Goal: Find specific page/section: Find specific page/section

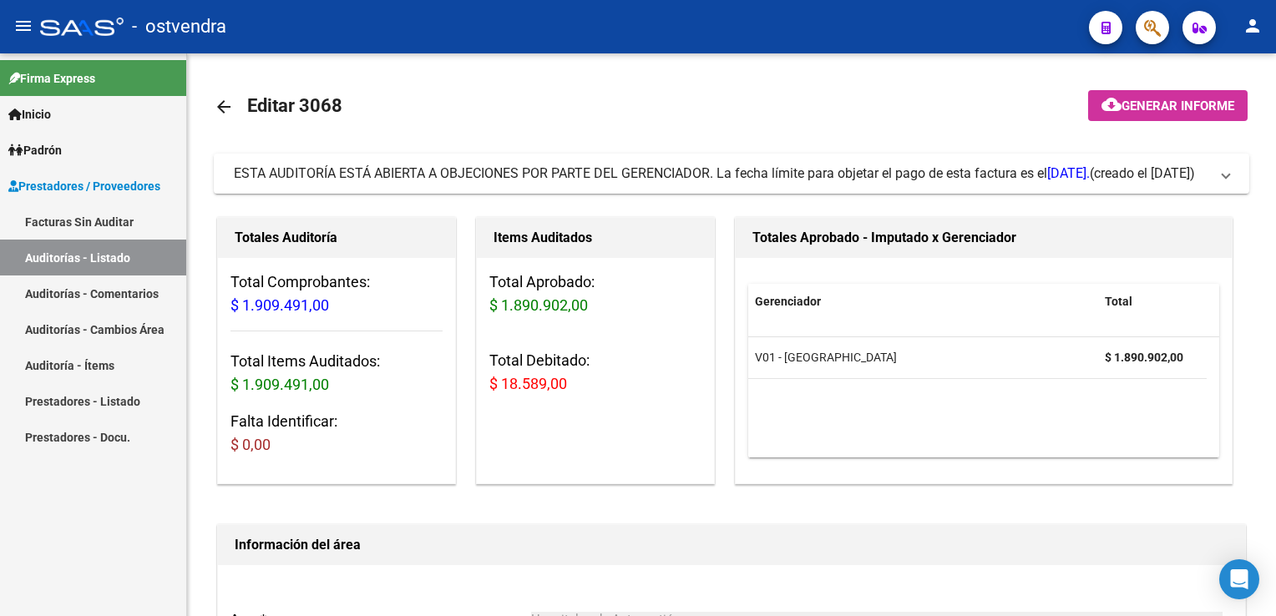
scroll to position [84, 0]
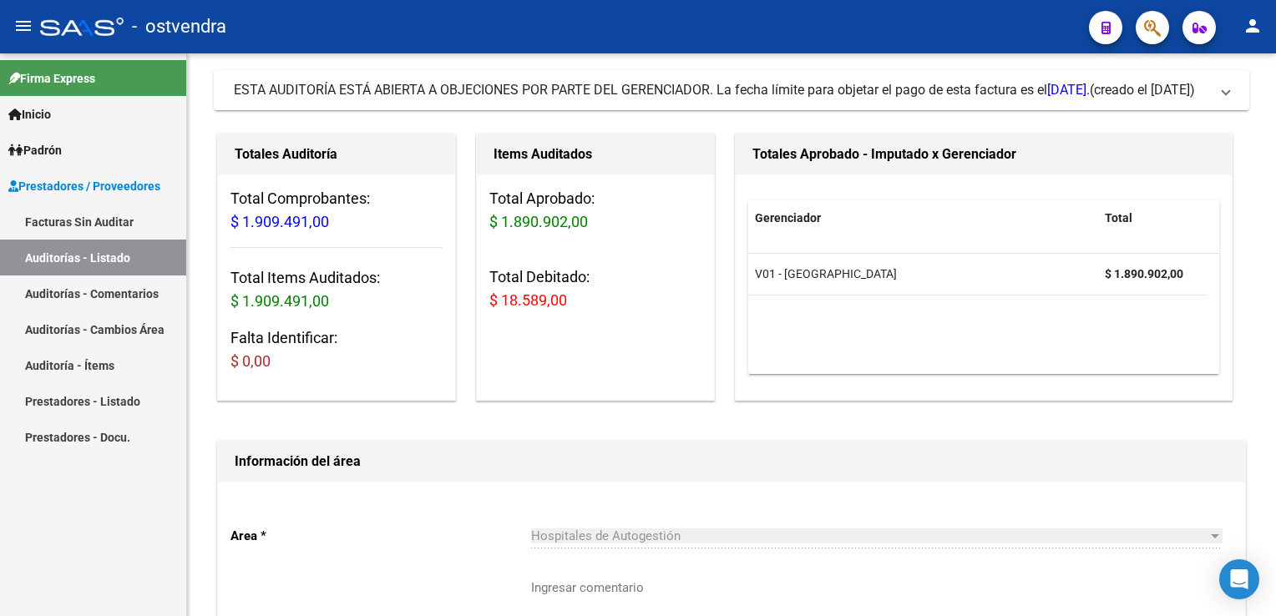
drag, startPoint x: 97, startPoint y: 257, endPoint x: 167, endPoint y: 248, distance: 70.8
click at [97, 257] on link "Auditorías - Listado" at bounding box center [93, 258] width 186 height 36
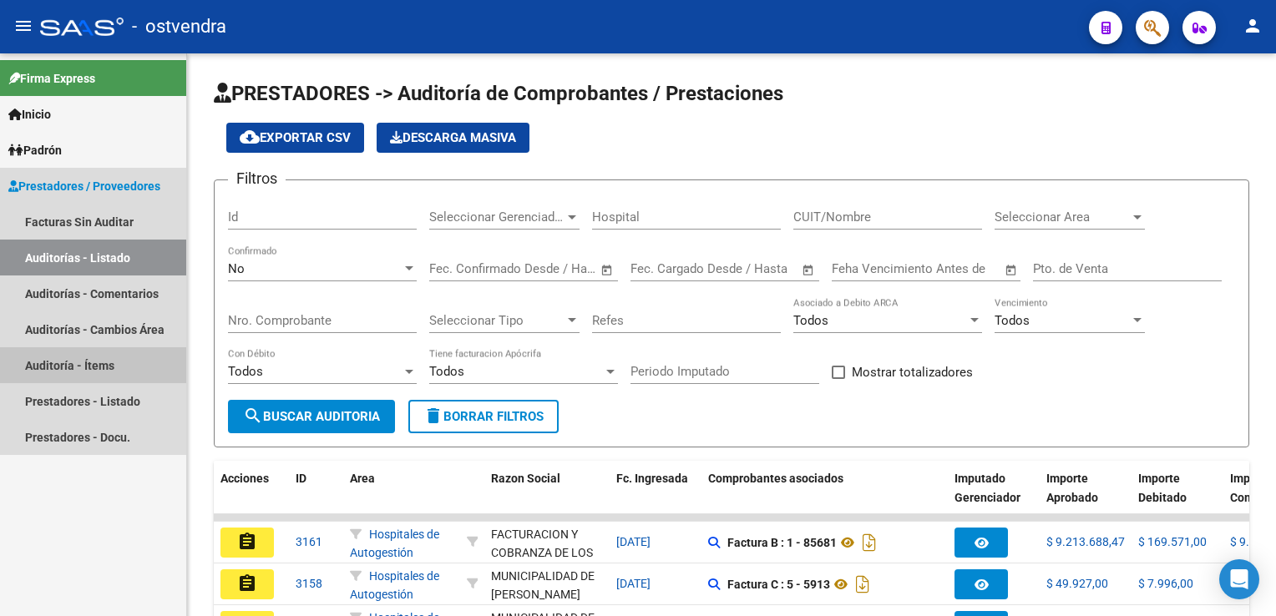
click at [89, 359] on link "Auditoría - Ítems" at bounding box center [93, 365] width 186 height 36
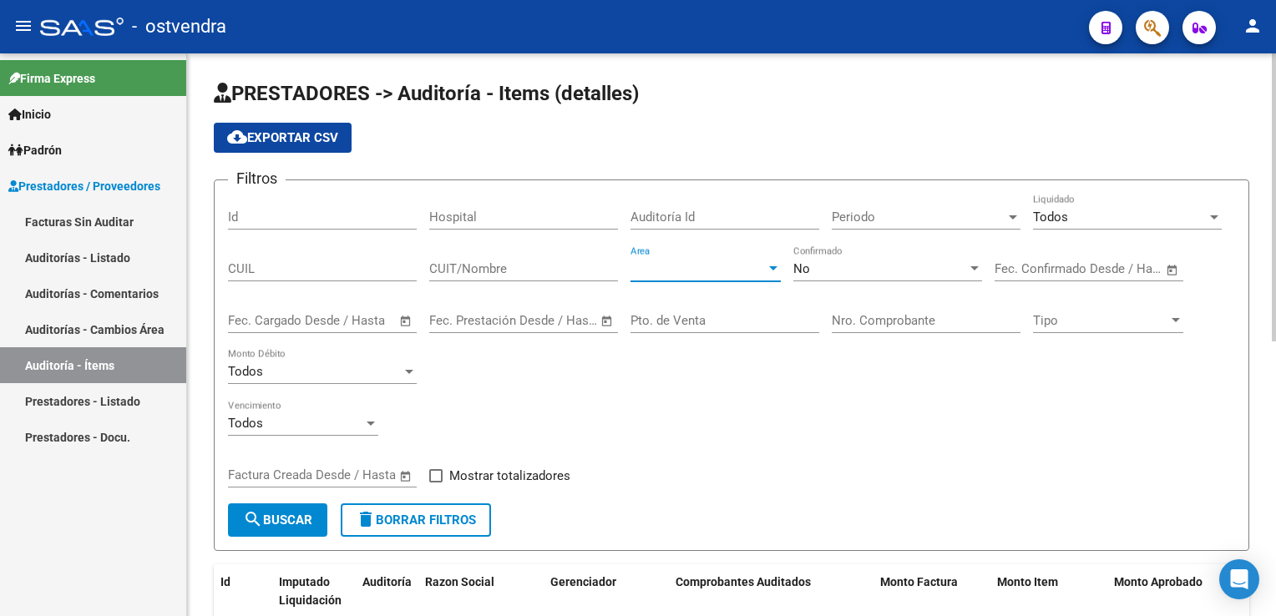
click at [767, 271] on div at bounding box center [773, 268] width 15 height 13
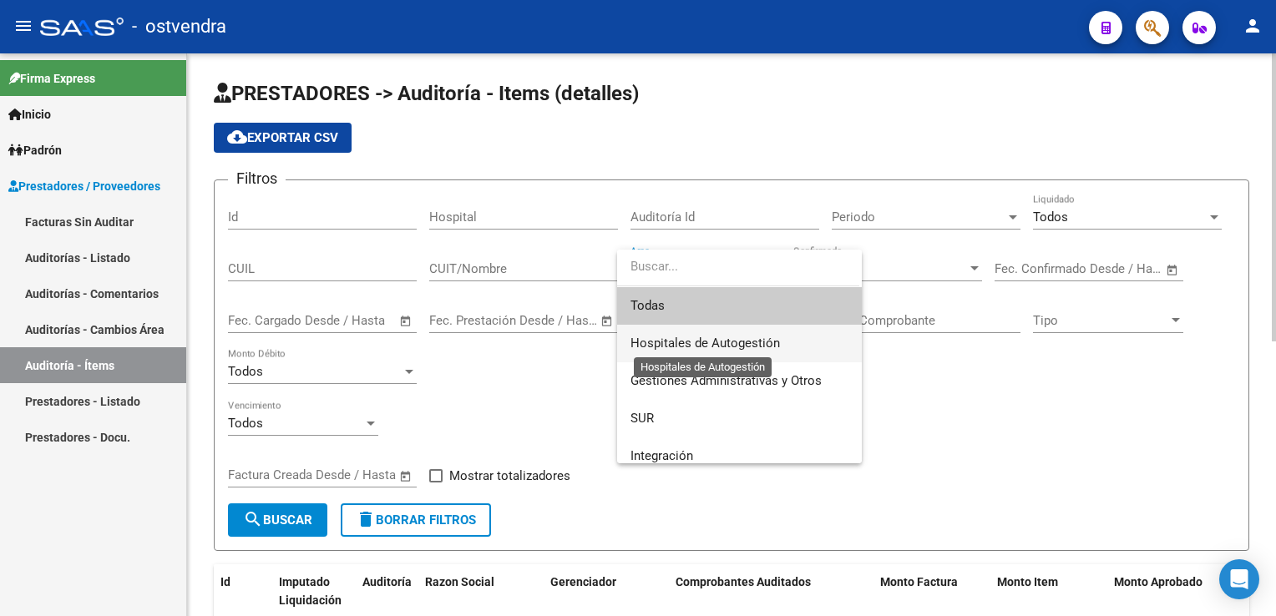
drag, startPoint x: 698, startPoint y: 339, endPoint x: 733, endPoint y: 332, distance: 35.9
click at [702, 339] on span "Hospitales de Autogestión" at bounding box center [706, 343] width 150 height 15
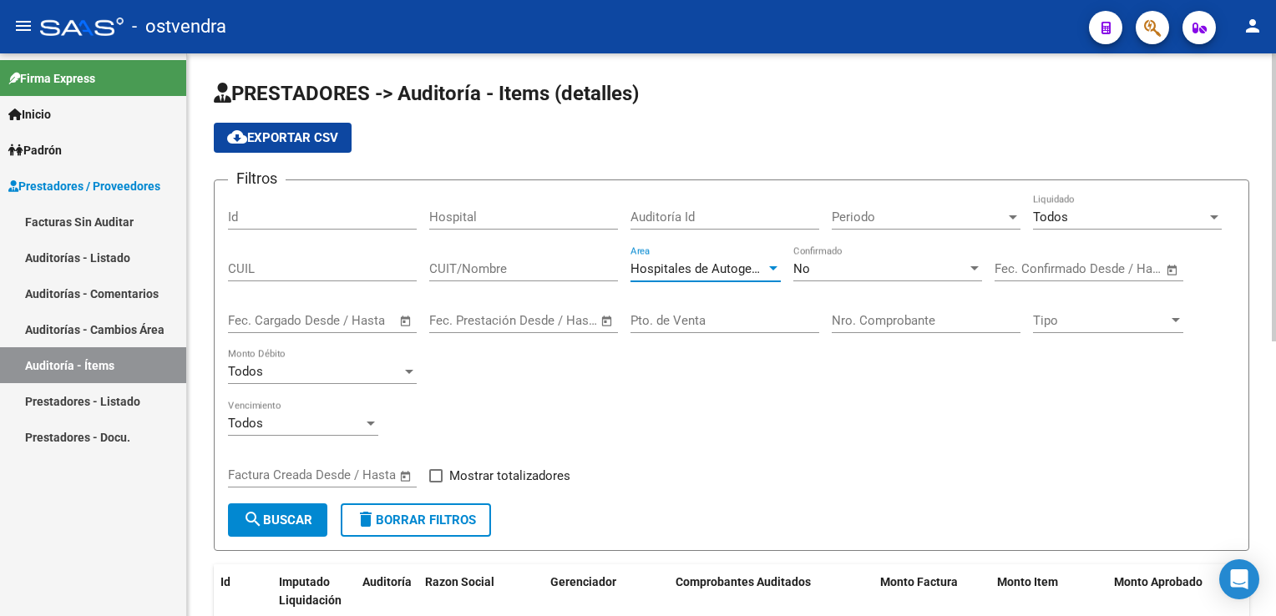
click at [962, 326] on input "Nro. Comprobante" at bounding box center [926, 320] width 189 height 15
type input "253868"
click at [965, 263] on div "No" at bounding box center [881, 268] width 174 height 15
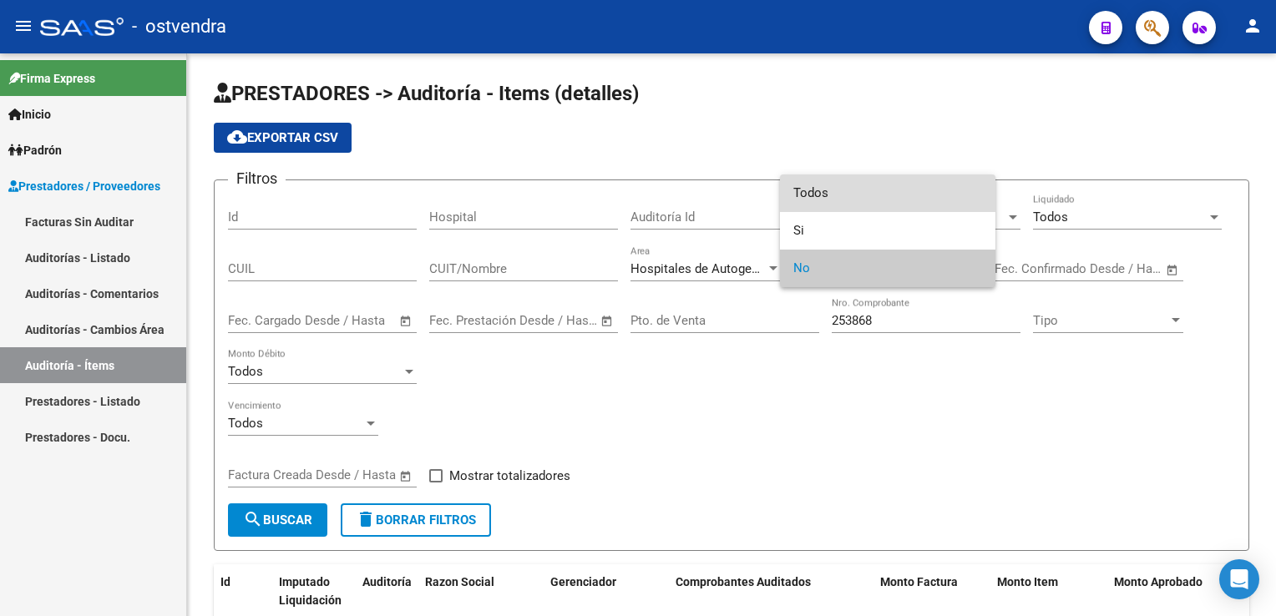
click at [855, 195] on span "Todos" at bounding box center [888, 194] width 189 height 38
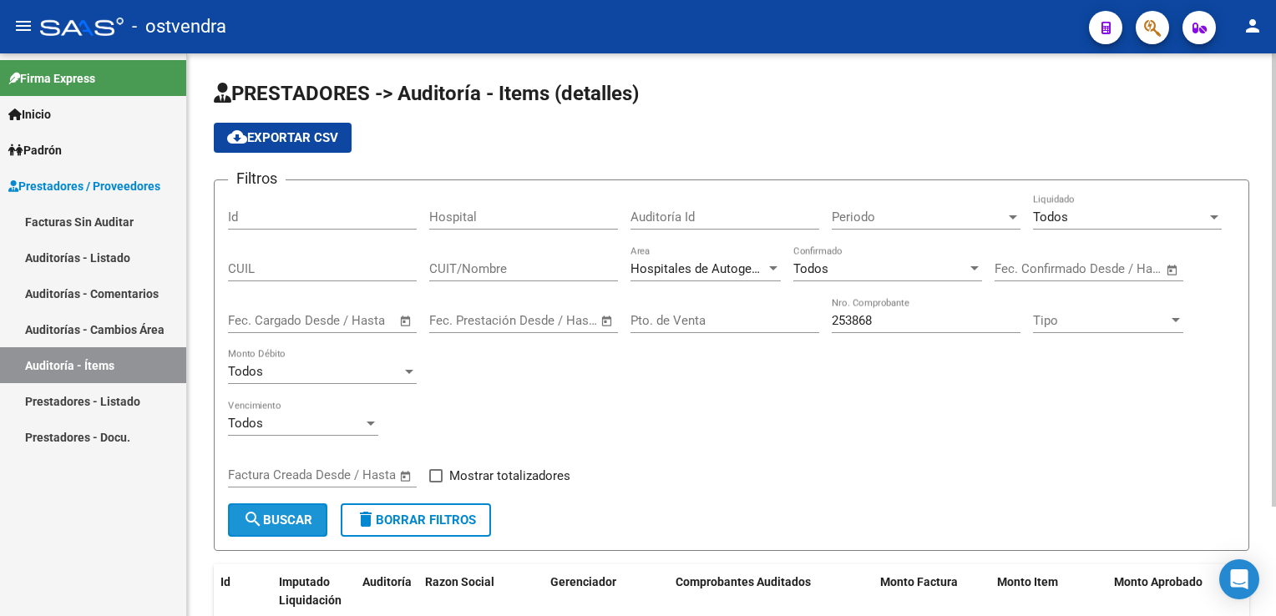
click at [265, 515] on span "search Buscar" at bounding box center [277, 520] width 69 height 15
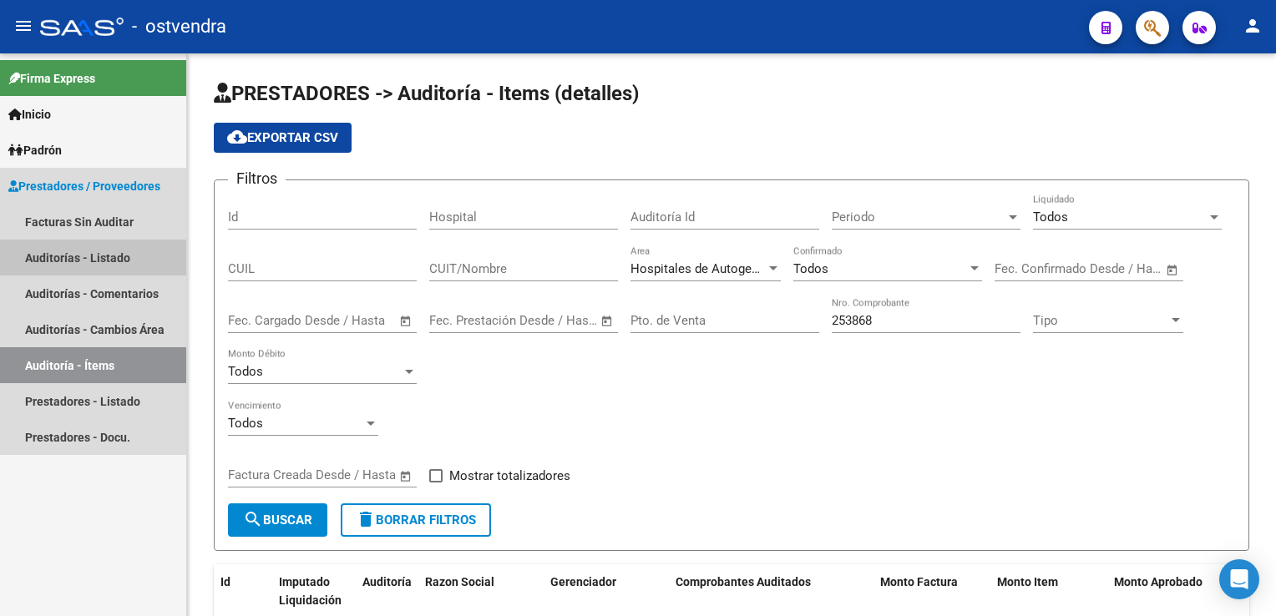
click at [102, 260] on link "Auditorías - Listado" at bounding box center [93, 258] width 186 height 36
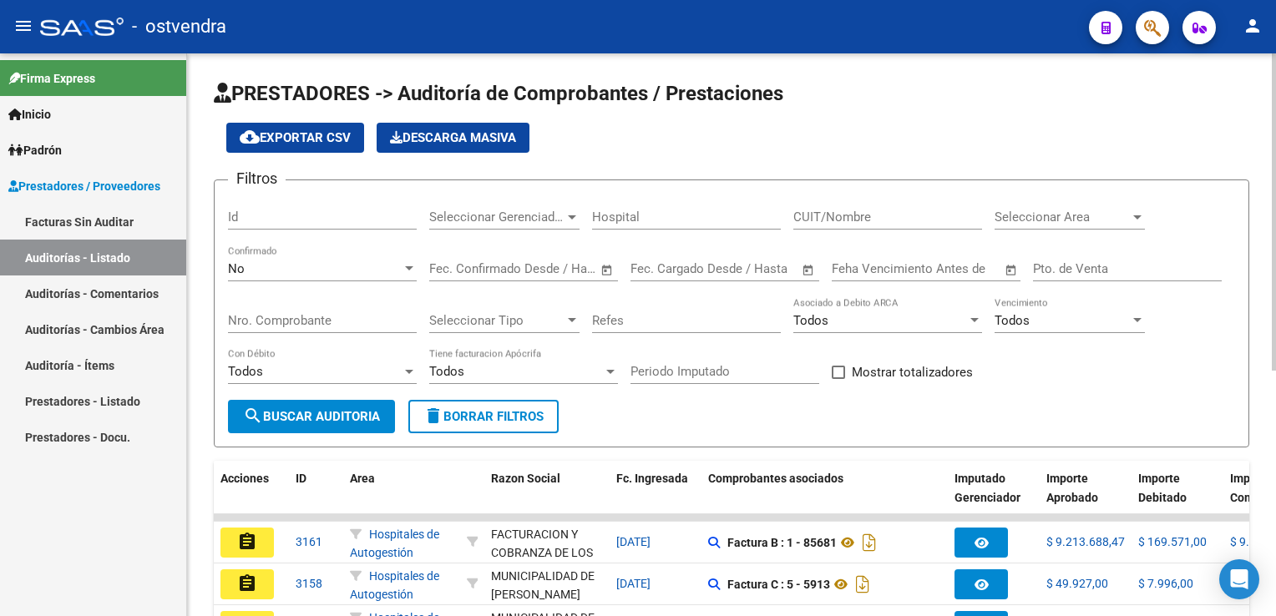
click at [347, 319] on input "Nro. Comprobante" at bounding box center [322, 320] width 189 height 15
type input "253868"
click at [364, 419] on span "search Buscar Auditoria" at bounding box center [311, 416] width 137 height 15
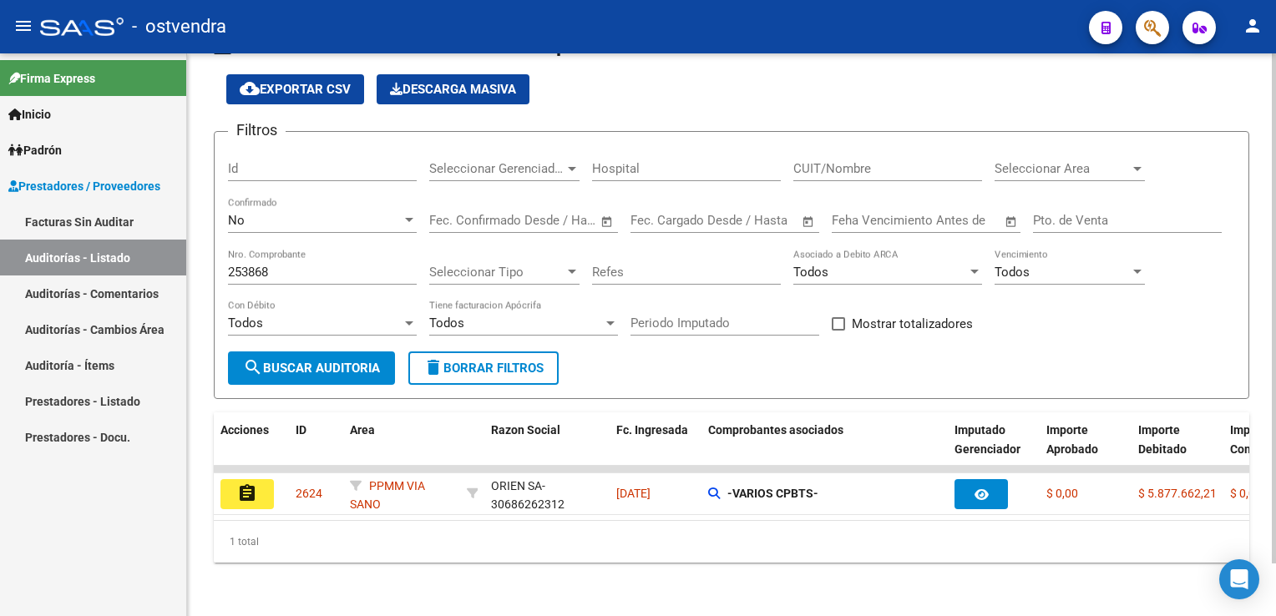
scroll to position [58, 0]
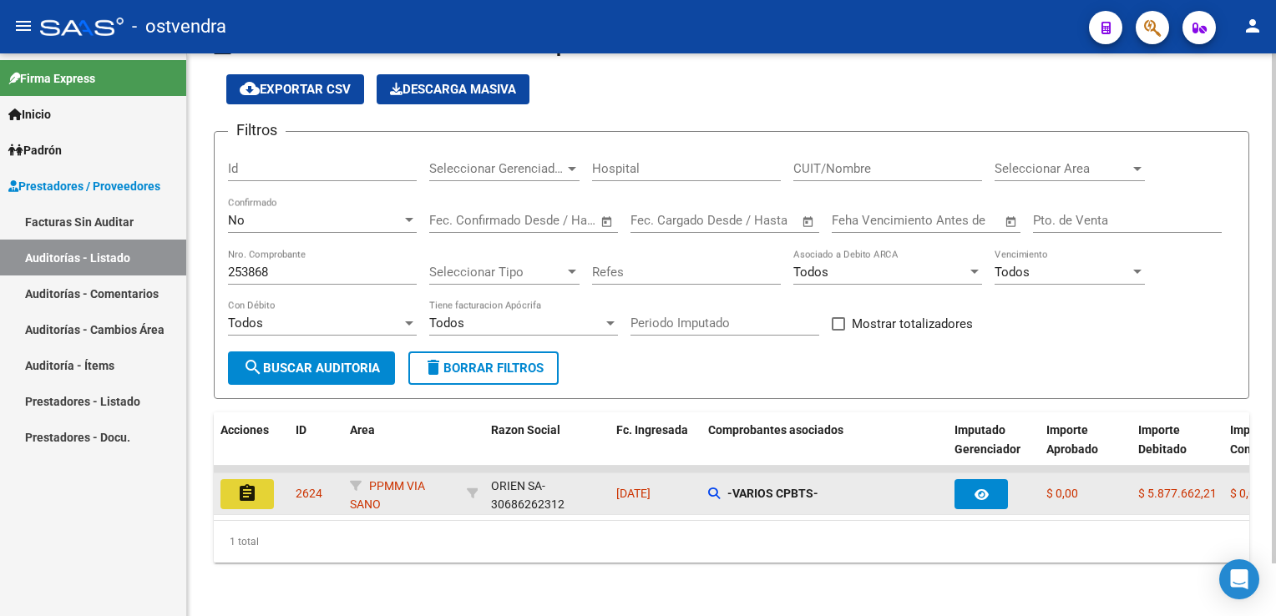
click at [241, 487] on mat-icon "assignment" at bounding box center [247, 494] width 20 height 20
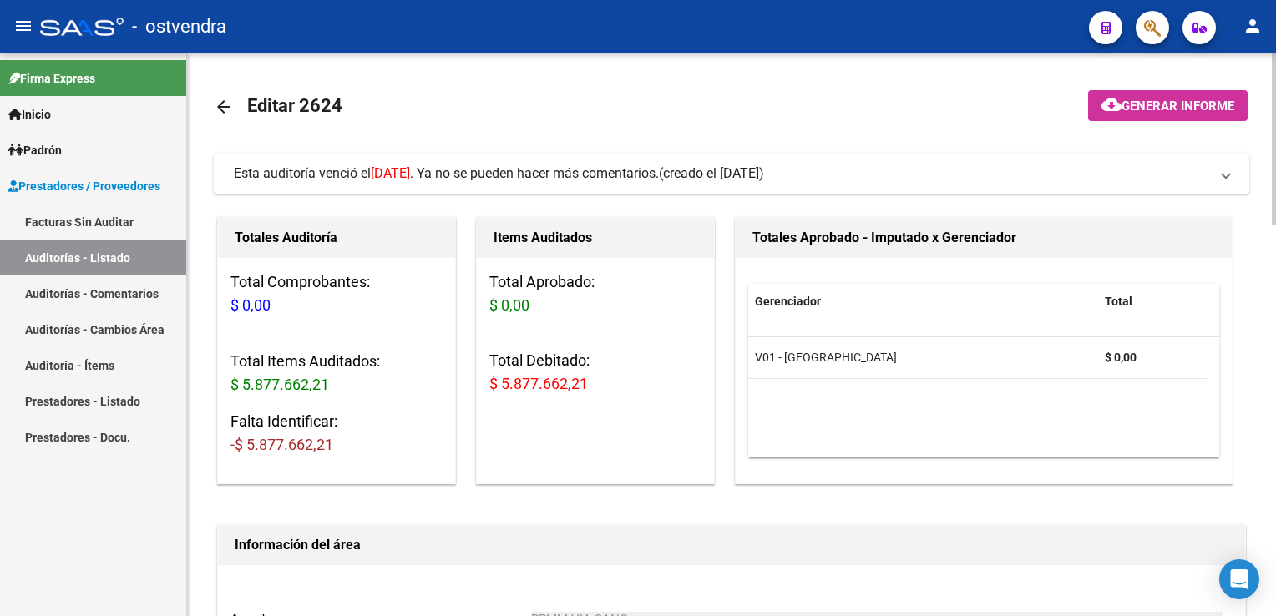
click at [1214, 179] on span "Esta auditoría venció el 11/09/2025 . Ya no se pueden hacer más comentarios. (c…" at bounding box center [728, 174] width 989 height 18
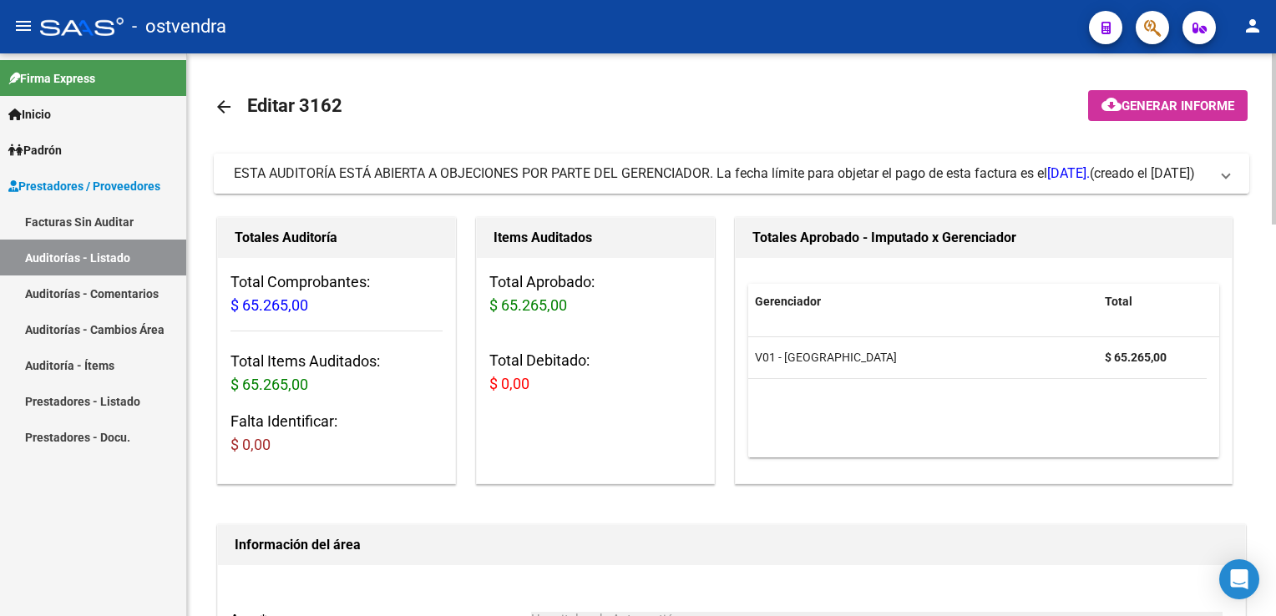
click at [1221, 165] on span "ESTA AUDITORÍA ESTÁ ABIERTA A OBJECIONES POR PARTE DEL GERENCIADOR. La fecha lí…" at bounding box center [728, 174] width 989 height 18
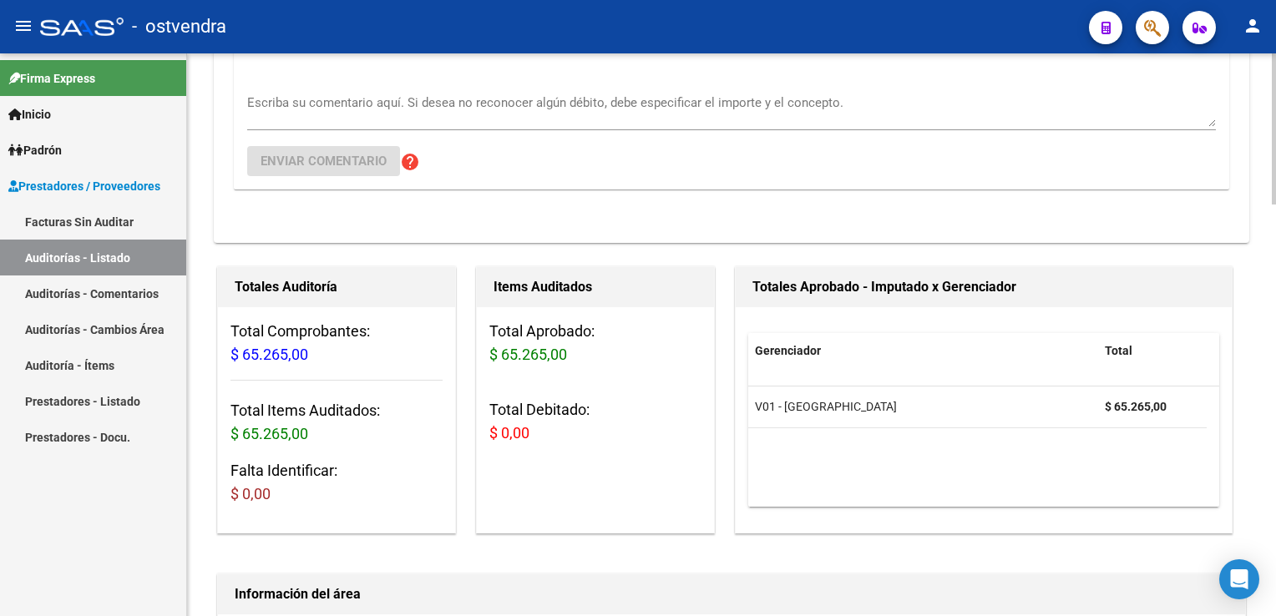
scroll to position [418, 0]
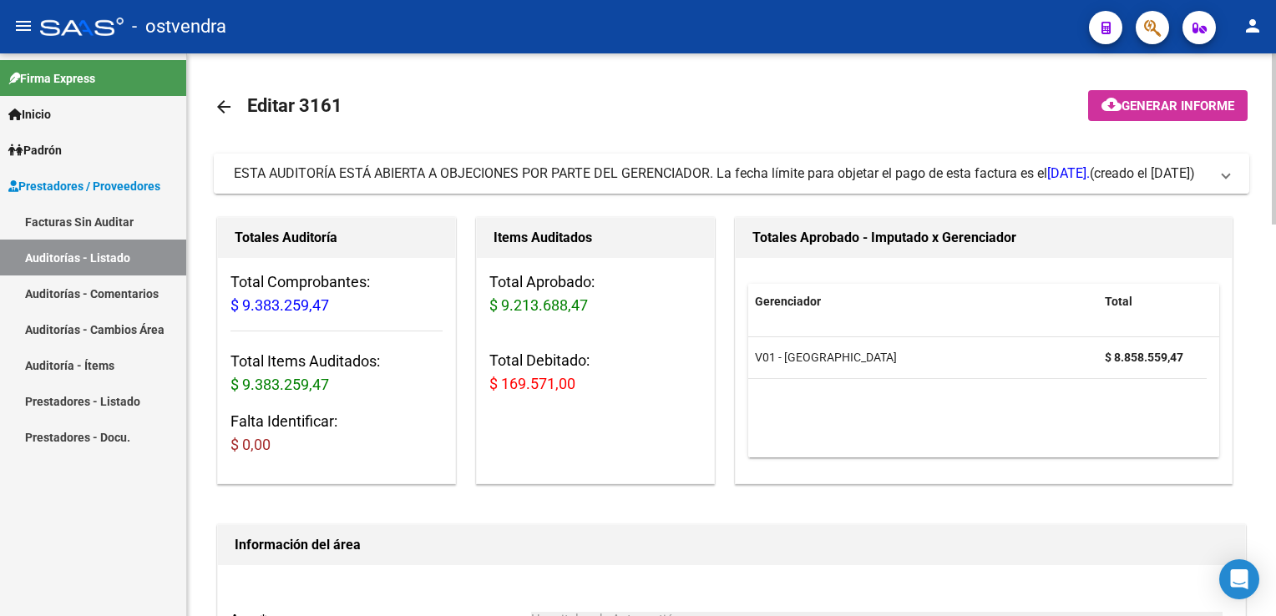
click at [1219, 180] on span "ESTA AUDITORÍA ESTÁ ABIERTA A OBJECIONES POR PARTE DEL GERENCIADOR. La fecha lí…" at bounding box center [728, 174] width 989 height 18
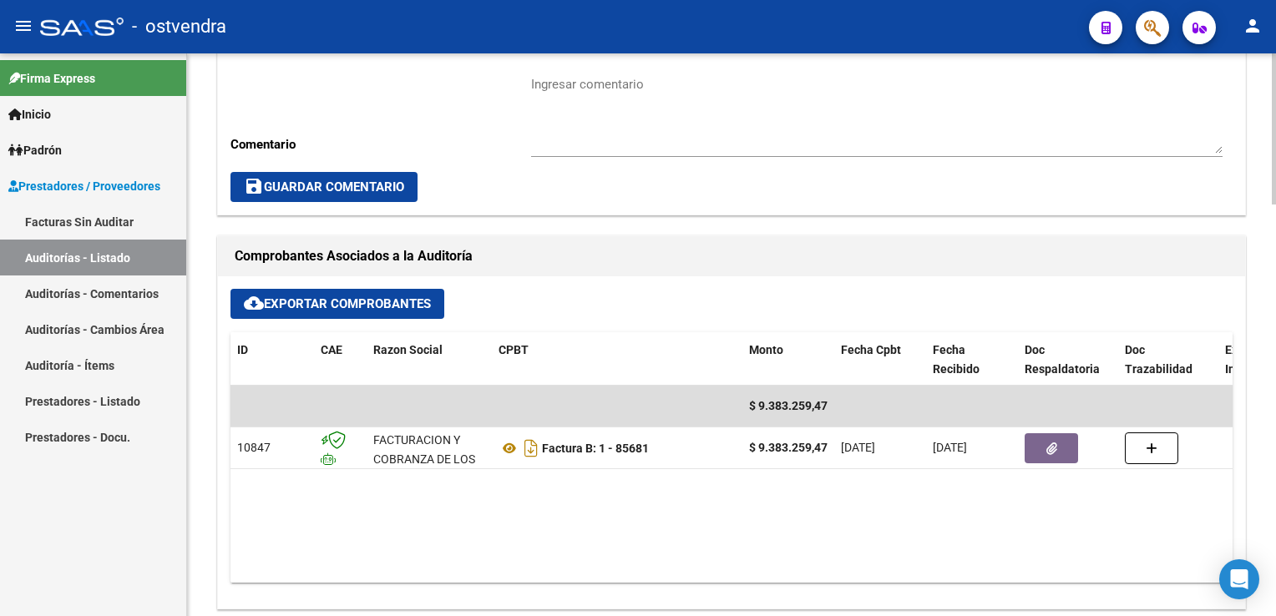
scroll to position [835, 0]
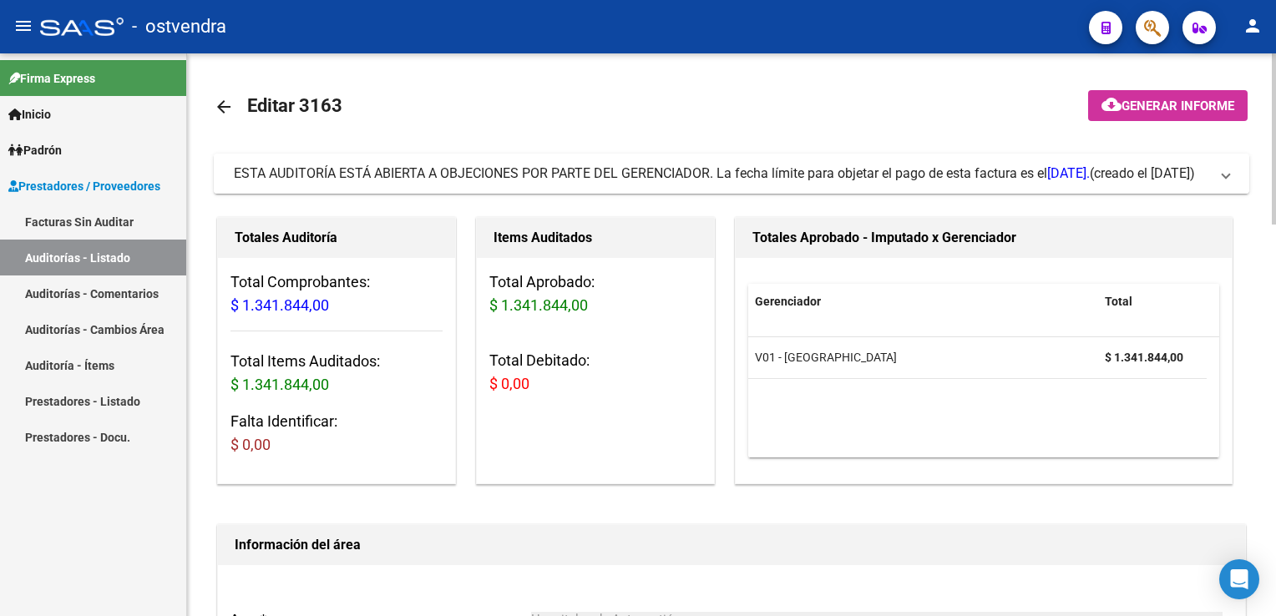
click at [1220, 175] on span "ESTA AUDITORÍA ESTÁ ABIERTA A OBJECIONES POR PARTE DEL GERENCIADOR. La fecha lí…" at bounding box center [728, 174] width 989 height 18
